Goal: Task Accomplishment & Management: Manage account settings

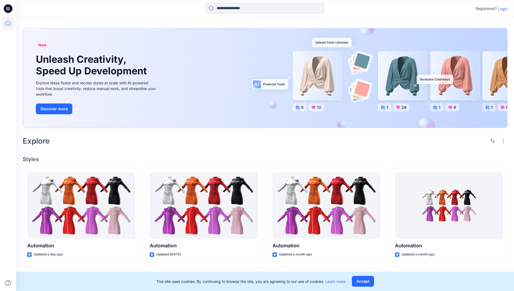
click at [501, 9] on p "Login" at bounding box center [503, 9] width 10 height 6
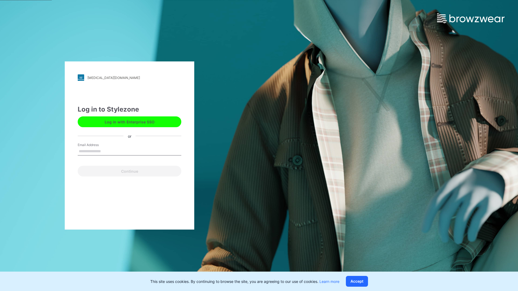
click at [107, 151] on input "Email Address" at bounding box center [130, 152] width 104 height 8
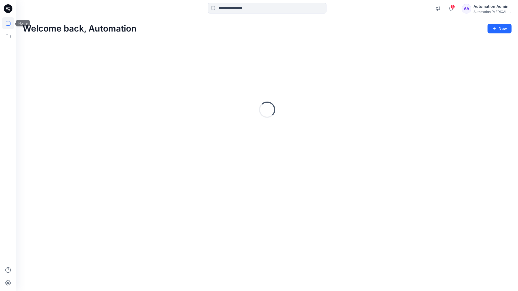
click at [10, 23] on icon at bounding box center [8, 23] width 5 height 5
click at [7, 37] on icon at bounding box center [8, 36] width 12 height 12
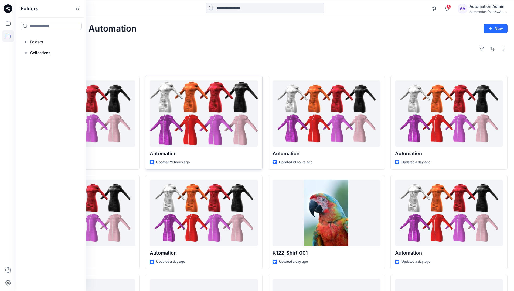
click at [155, 127] on div at bounding box center [204, 113] width 108 height 67
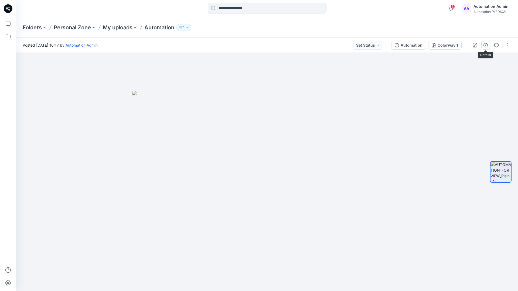
click at [486, 44] on icon "button" at bounding box center [486, 45] width 4 height 4
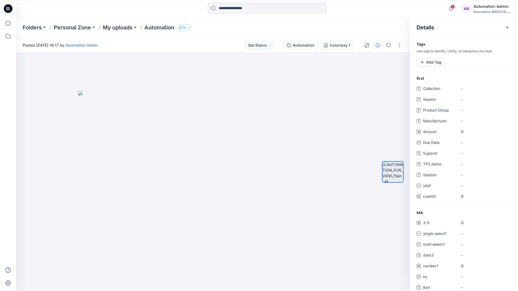
click at [490, 8] on div "Automation Admin" at bounding box center [493, 6] width 38 height 6
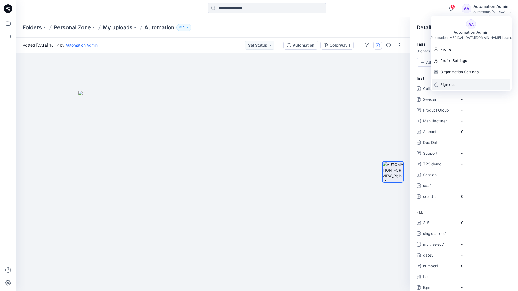
click at [457, 87] on div "Sign out" at bounding box center [471, 85] width 79 height 10
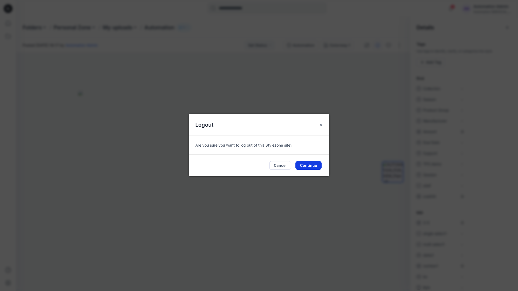
click at [314, 165] on button "Continue" at bounding box center [308, 165] width 26 height 9
